Goal: Task Accomplishment & Management: Complete application form

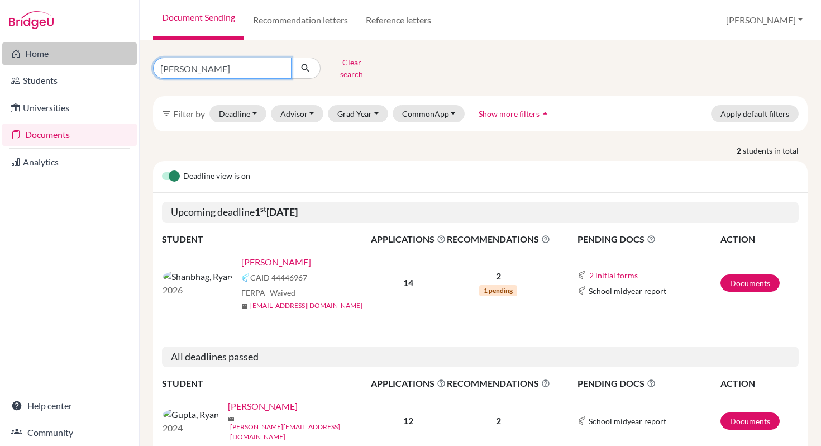
drag, startPoint x: 206, startPoint y: 64, endPoint x: 127, endPoint y: 63, distance: 79.3
click at [127, 63] on div "Home Students Universities Documents Analytics Help center Community Document S…" at bounding box center [410, 223] width 821 height 446
type input "Zara"
click button "submit" at bounding box center [306, 68] width 30 height 21
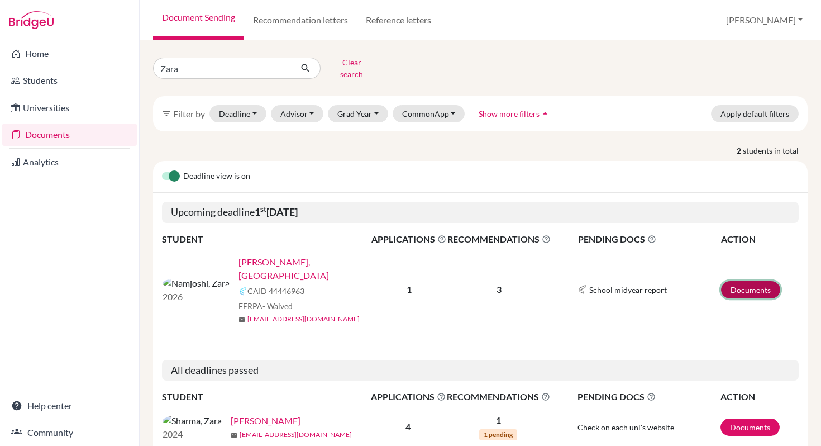
click at [747, 281] on link "Documents" at bounding box center [750, 289] width 59 height 17
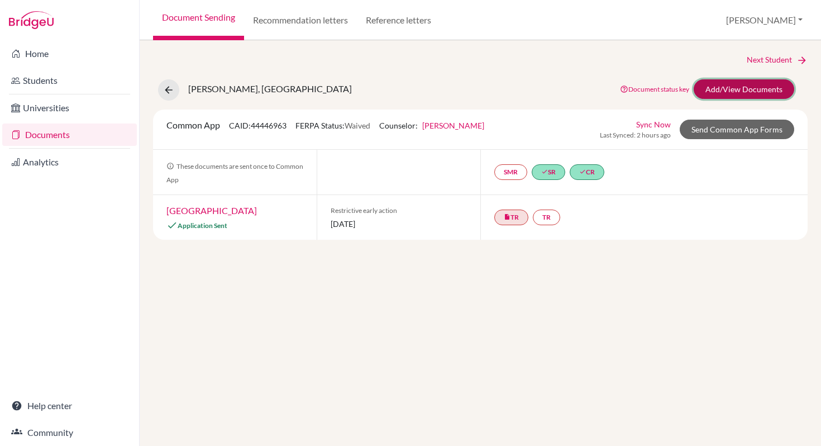
click at [743, 93] on link "Add/View Documents" at bounding box center [744, 89] width 101 height 20
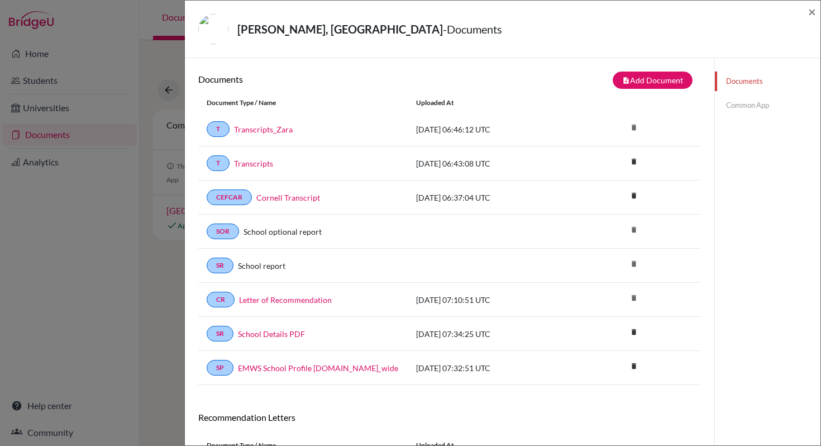
click at [754, 102] on link "Common App" at bounding box center [768, 106] width 106 height 20
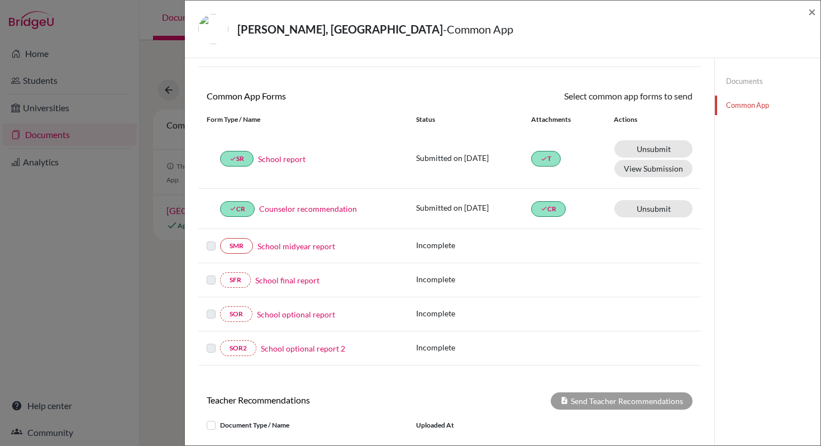
scroll to position [234, 0]
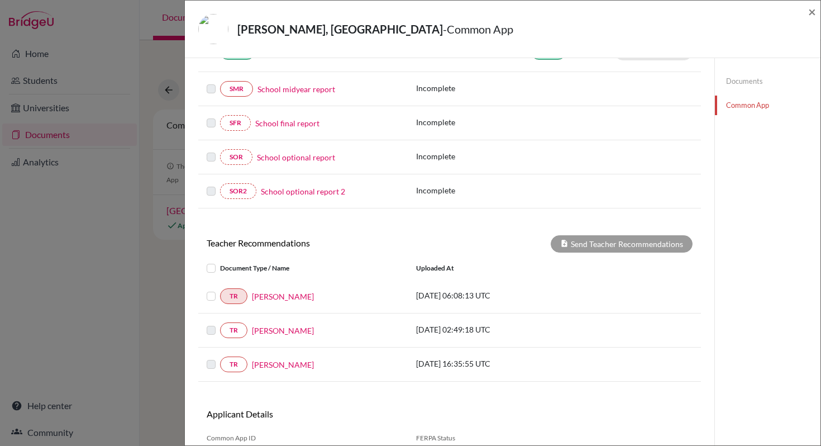
click at [220, 289] on label at bounding box center [220, 289] width 0 height 0
click at [0, 0] on input "checkbox" at bounding box center [0, 0] width 0 height 0
click at [629, 245] on button "Send Teacher Recommendations" at bounding box center [622, 243] width 142 height 17
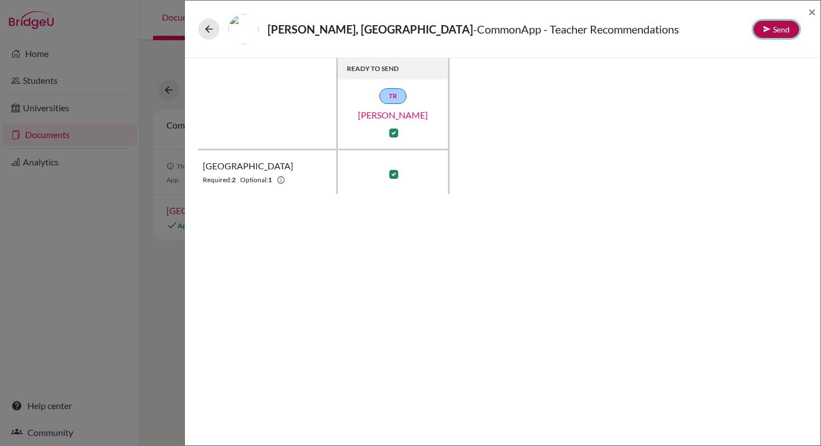
click at [770, 35] on button "Send" at bounding box center [776, 29] width 46 height 17
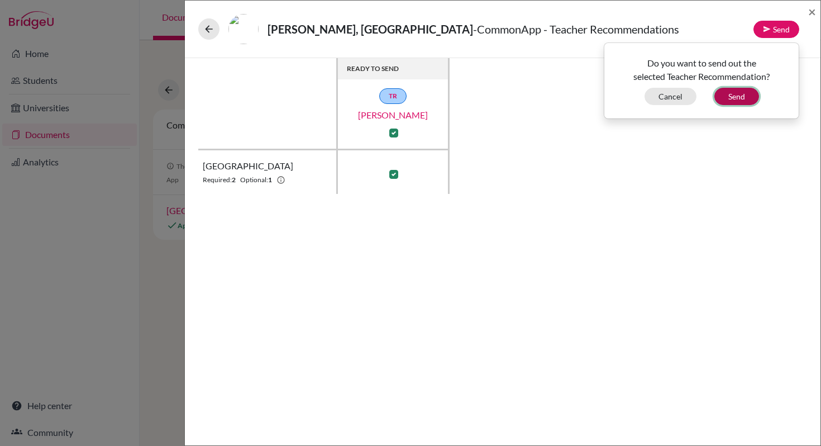
click at [746, 96] on button "Send" at bounding box center [736, 96] width 45 height 17
checkbox input "false"
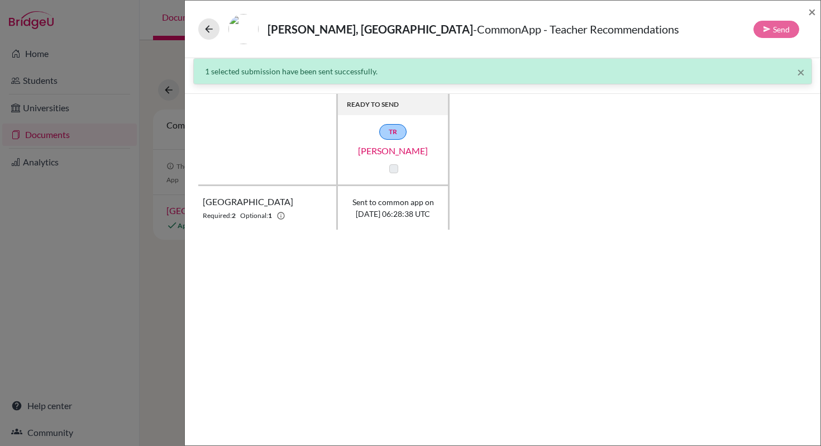
click at [392, 168] on label at bounding box center [393, 168] width 9 height 9
click at [813, 15] on span "×" at bounding box center [812, 11] width 8 height 16
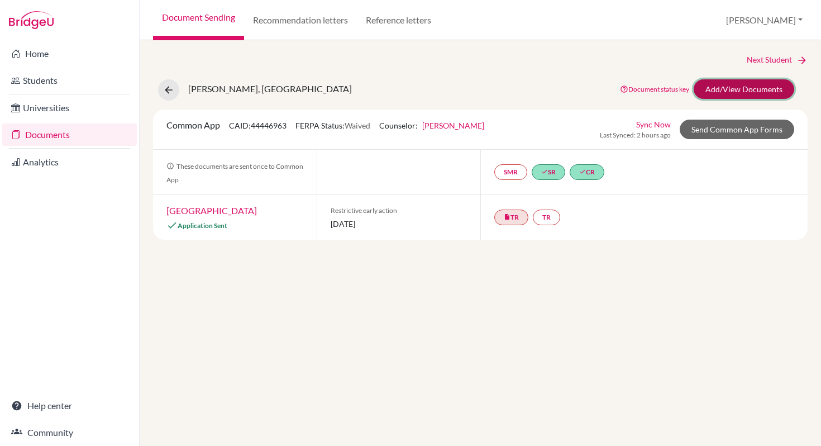
click at [746, 89] on link "Add/View Documents" at bounding box center [744, 89] width 101 height 20
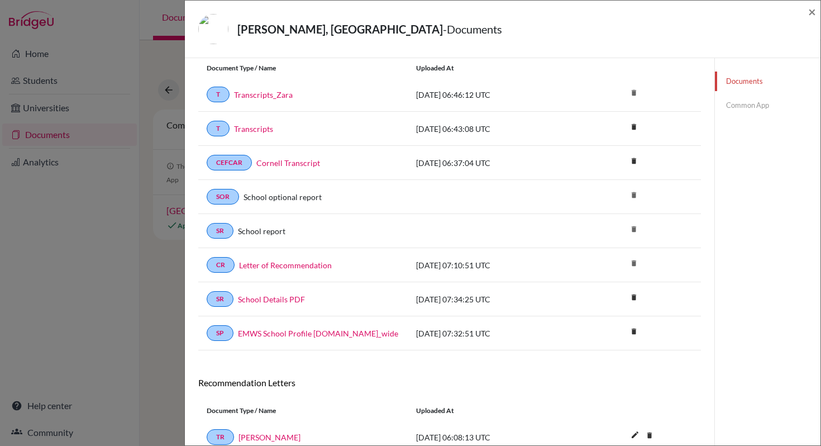
scroll to position [152, 0]
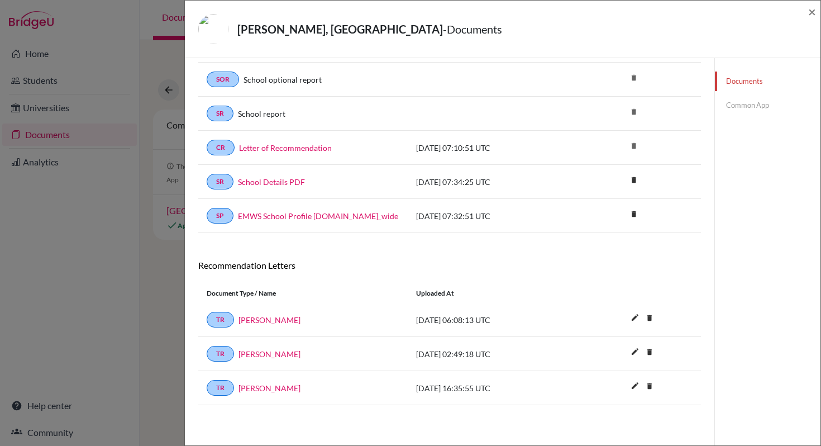
click at [727, 105] on link "Common App" at bounding box center [768, 106] width 106 height 20
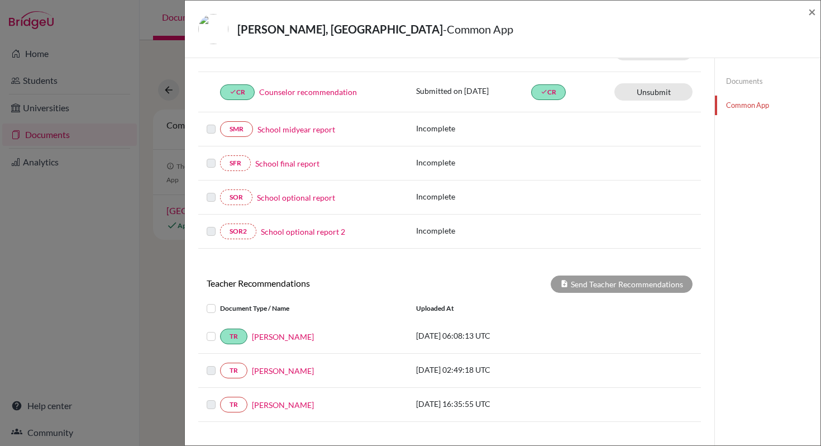
scroll to position [257, 0]
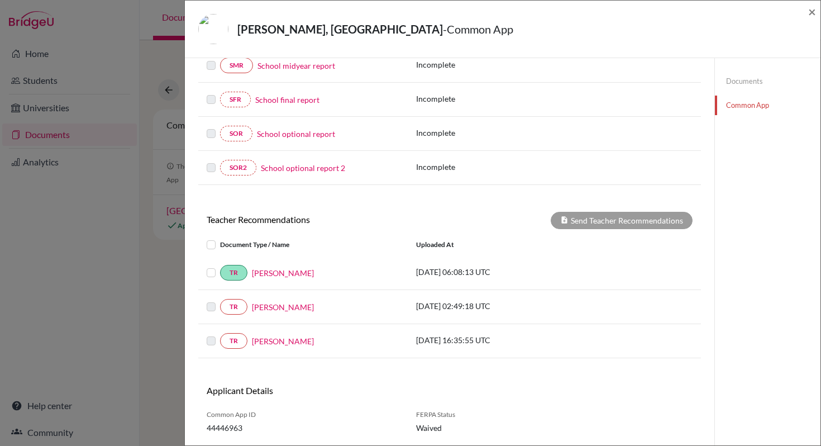
click at [216, 274] on div at bounding box center [213, 272] width 13 height 13
click at [220, 266] on label at bounding box center [220, 266] width 0 height 0
click at [0, 0] on input "checkbox" at bounding box center [0, 0] width 0 height 0
click at [617, 225] on button "Send Teacher Recommendations" at bounding box center [622, 220] width 142 height 17
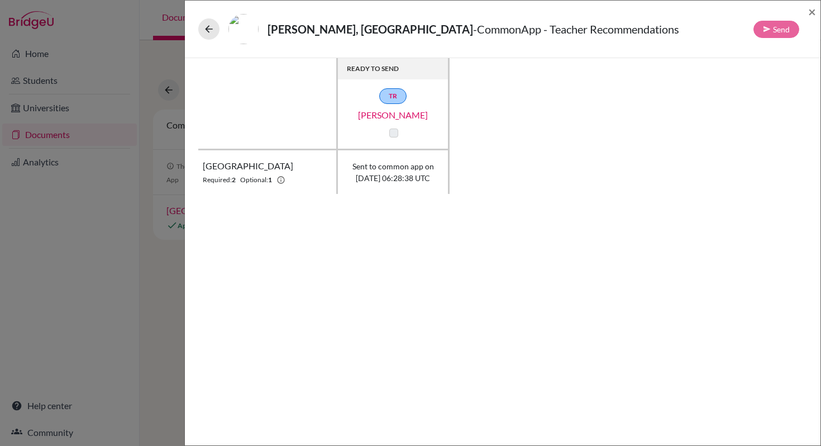
click at [395, 134] on label at bounding box center [393, 132] width 9 height 9
click at [388, 98] on link "TR" at bounding box center [392, 96] width 27 height 16
click at [396, 130] on label at bounding box center [393, 132] width 9 height 9
click at [812, 11] on span "×" at bounding box center [812, 11] width 8 height 16
